Goal: Task Accomplishment & Management: Manage account settings

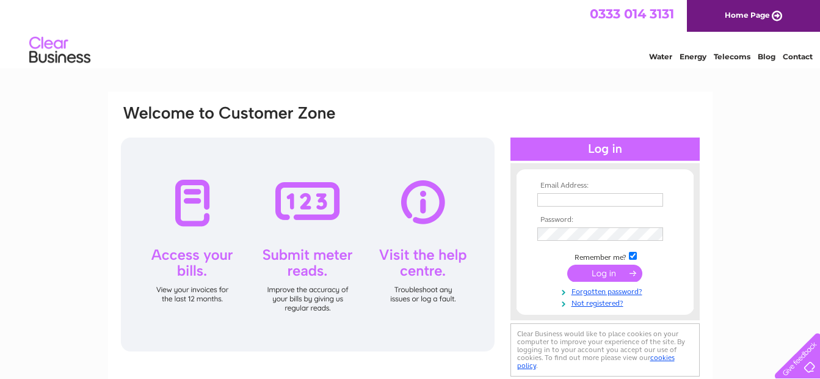
type input "accounts@pubgiant.co.uk"
click at [599, 278] on input "submit" at bounding box center [604, 272] width 75 height 17
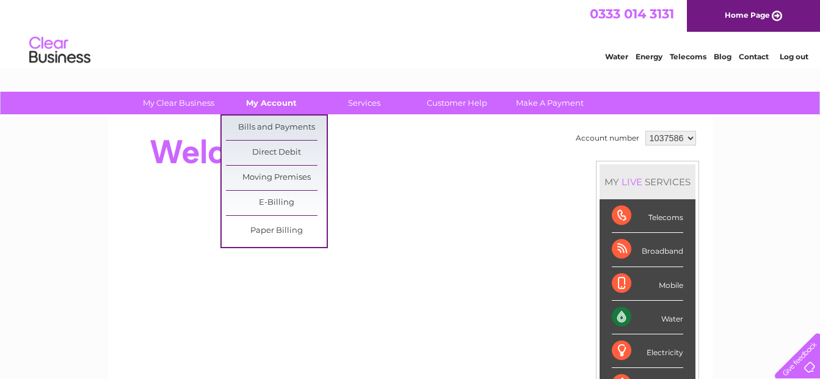
click at [265, 104] on link "My Account" at bounding box center [271, 103] width 101 height 23
click at [269, 128] on link "Bills and Payments" at bounding box center [276, 127] width 101 height 24
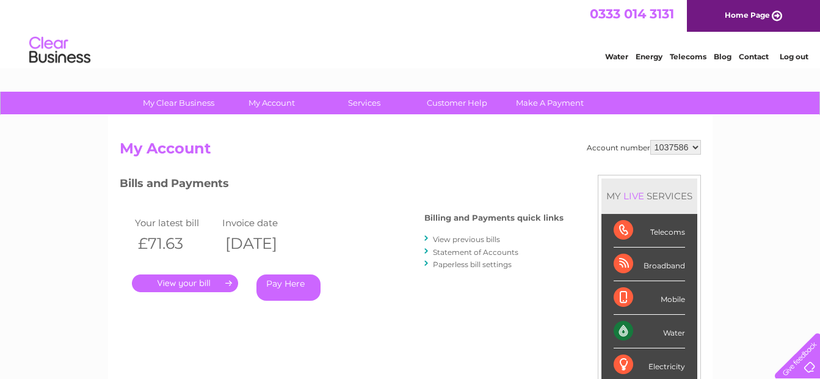
click at [208, 285] on link "." at bounding box center [185, 283] width 106 height 18
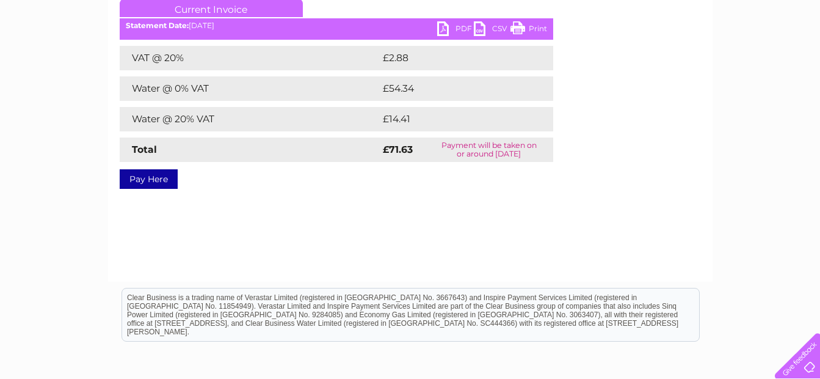
scroll to position [183, 0]
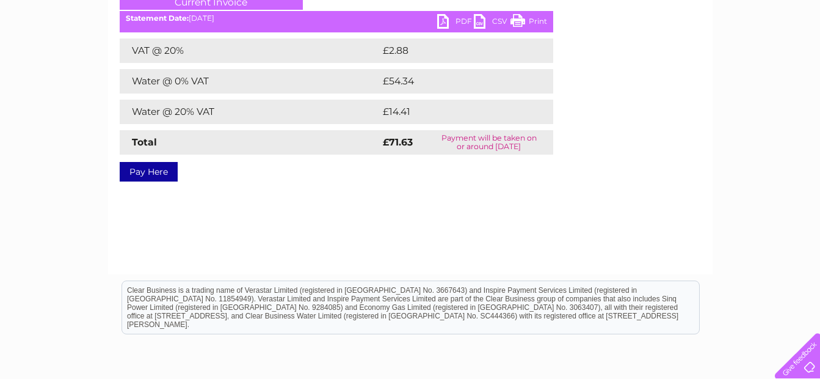
click at [441, 15] on link "PDF" at bounding box center [455, 23] width 37 height 18
